Goal: Task Accomplishment & Management: Complete application form

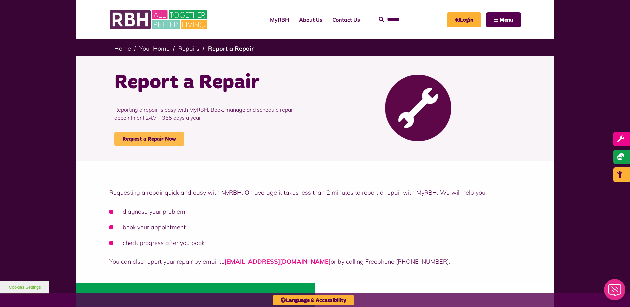
click at [160, 137] on link "Request a Repair Now" at bounding box center [149, 138] width 70 height 15
